Goal: Task Accomplishment & Management: Use online tool/utility

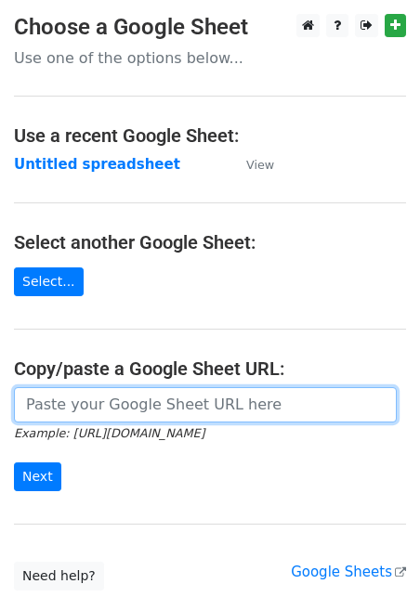
click at [114, 401] on input "url" at bounding box center [205, 404] width 383 height 35
paste input "[URL][DOMAIN_NAME]"
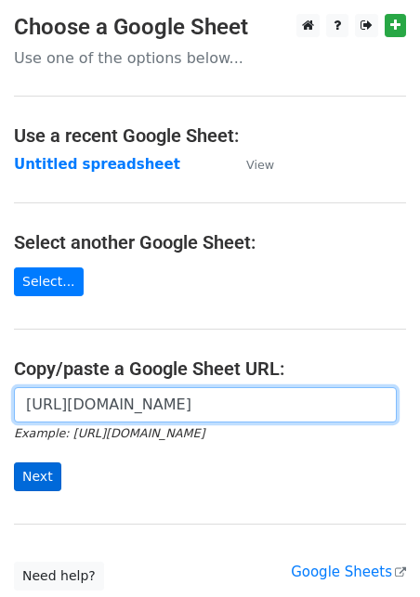
type input "[URL][DOMAIN_NAME]"
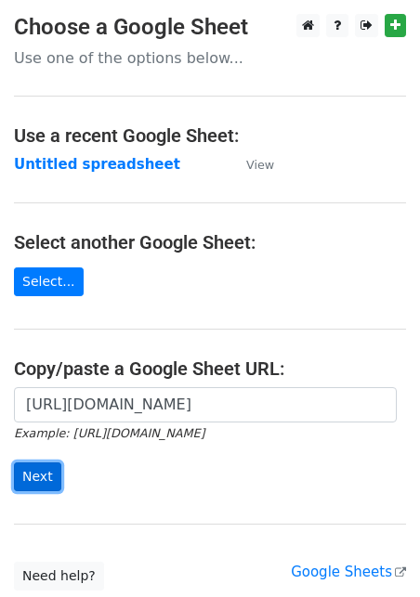
click at [37, 480] on input "Next" at bounding box center [37, 476] width 47 height 29
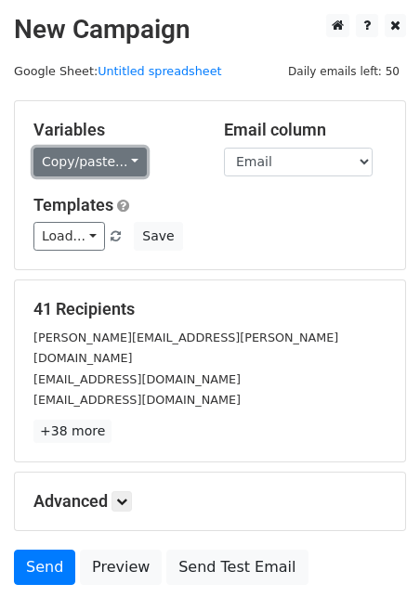
click at [98, 157] on link "Copy/paste..." at bounding box center [89, 162] width 113 height 29
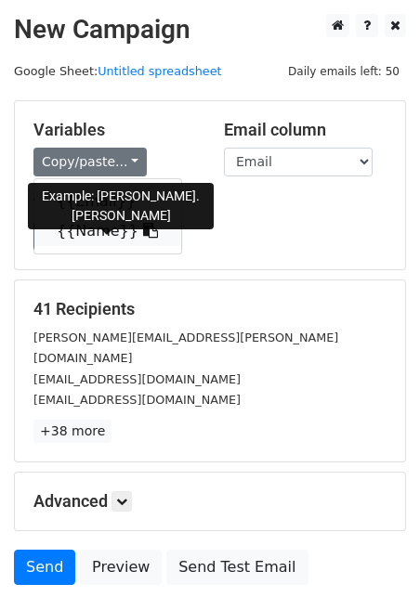
click at [85, 240] on link "{{Name}}" at bounding box center [107, 231] width 147 height 30
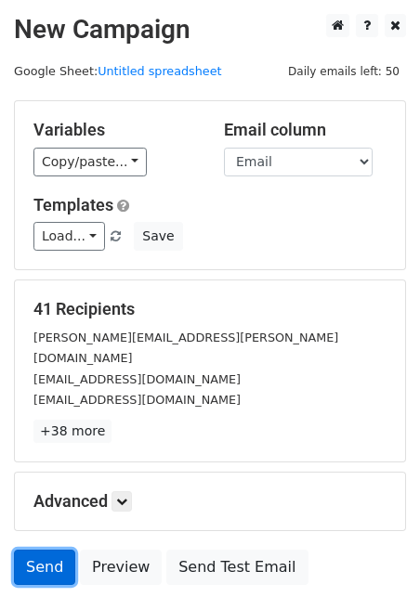
click at [45, 550] on link "Send" at bounding box center [44, 567] width 61 height 35
